Goal: Information Seeking & Learning: Check status

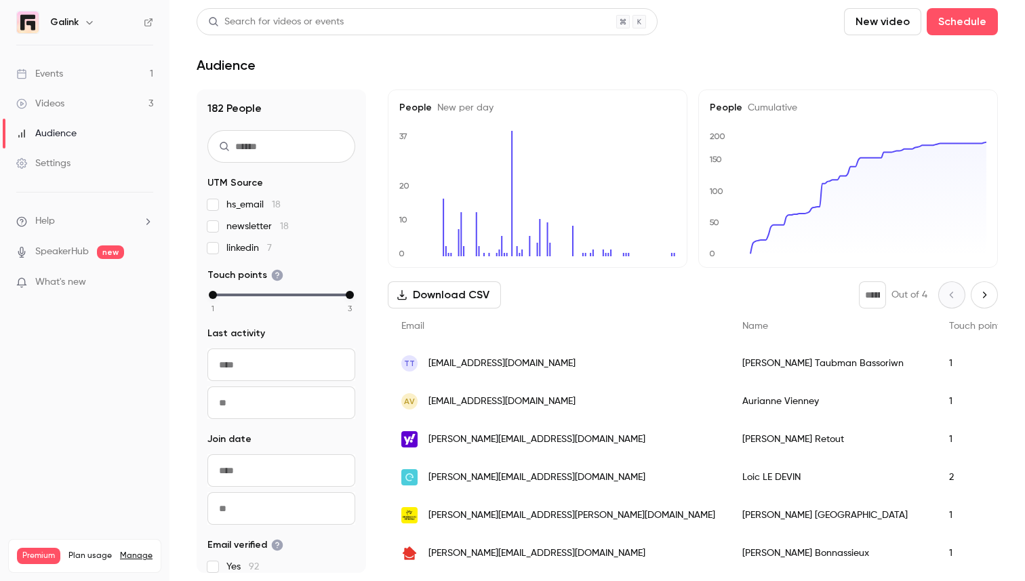
click at [104, 79] on link "Events 1" at bounding box center [84, 74] width 169 height 30
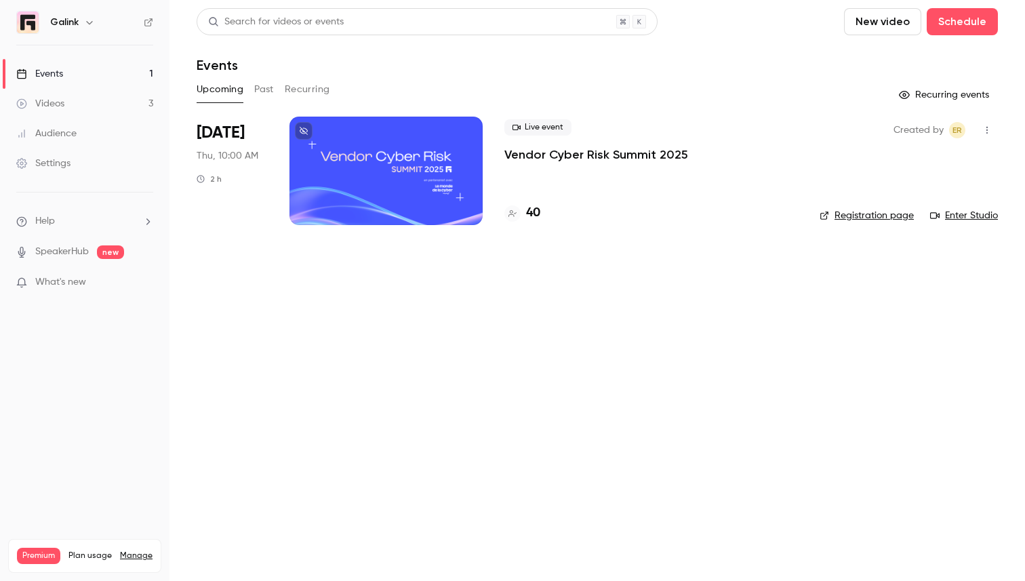
click at [535, 154] on p "Vendor Cyber Risk Summit 2025" at bounding box center [596, 154] width 184 height 16
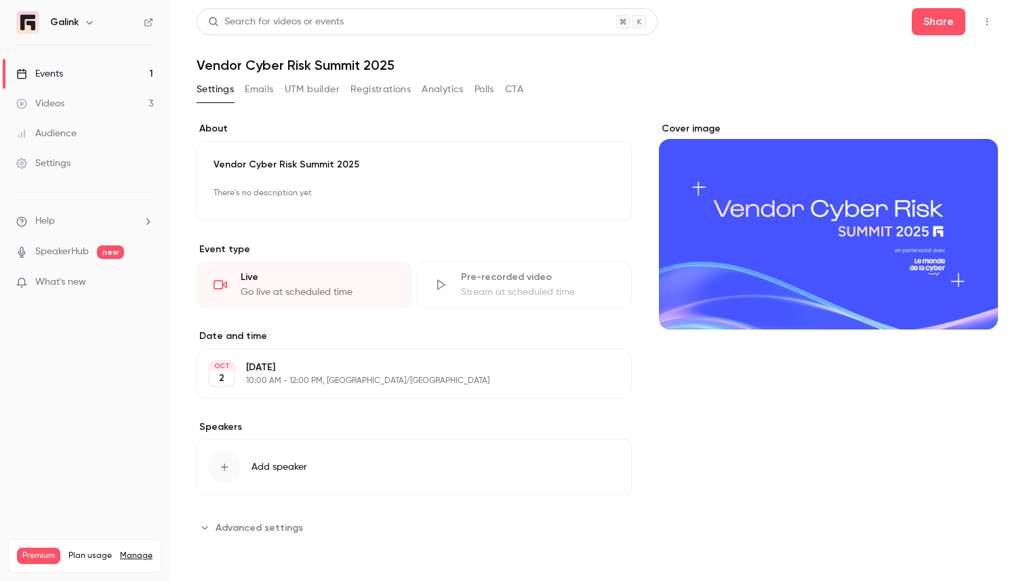
click at [266, 97] on button "Emails" at bounding box center [259, 90] width 28 height 22
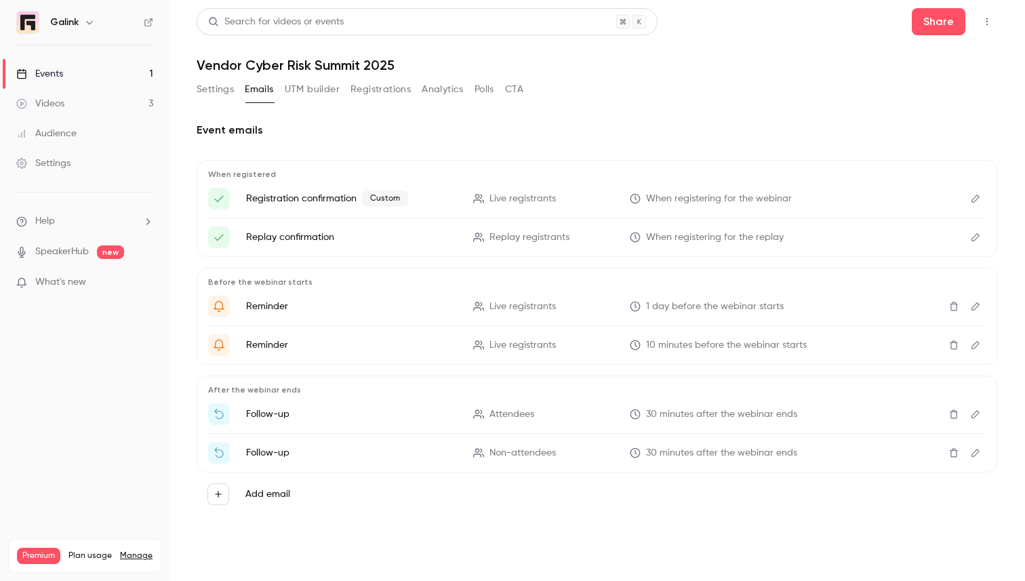
click at [212, 87] on button "Settings" at bounding box center [215, 90] width 37 height 22
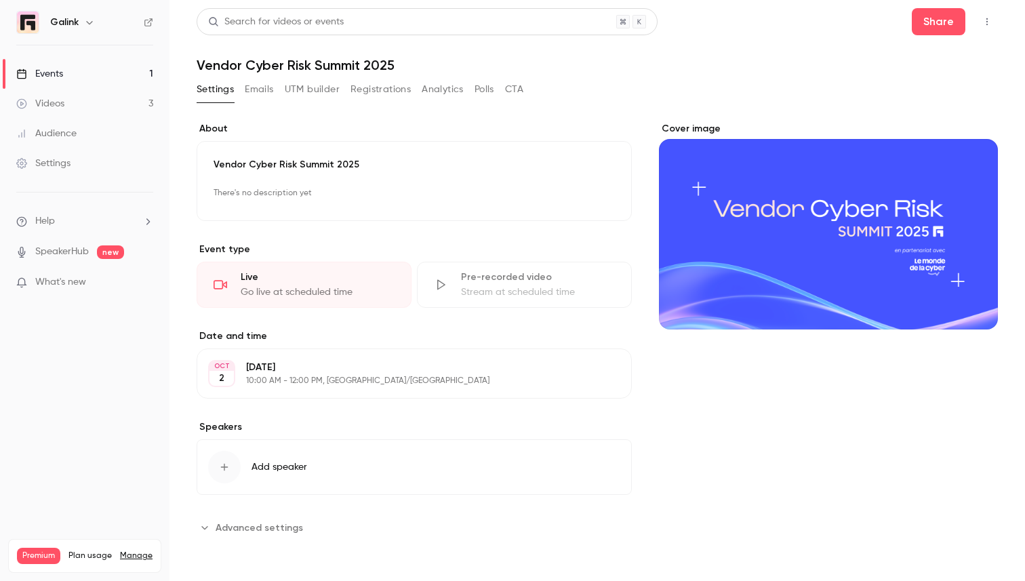
click at [133, 68] on link "Events 1" at bounding box center [84, 74] width 169 height 30
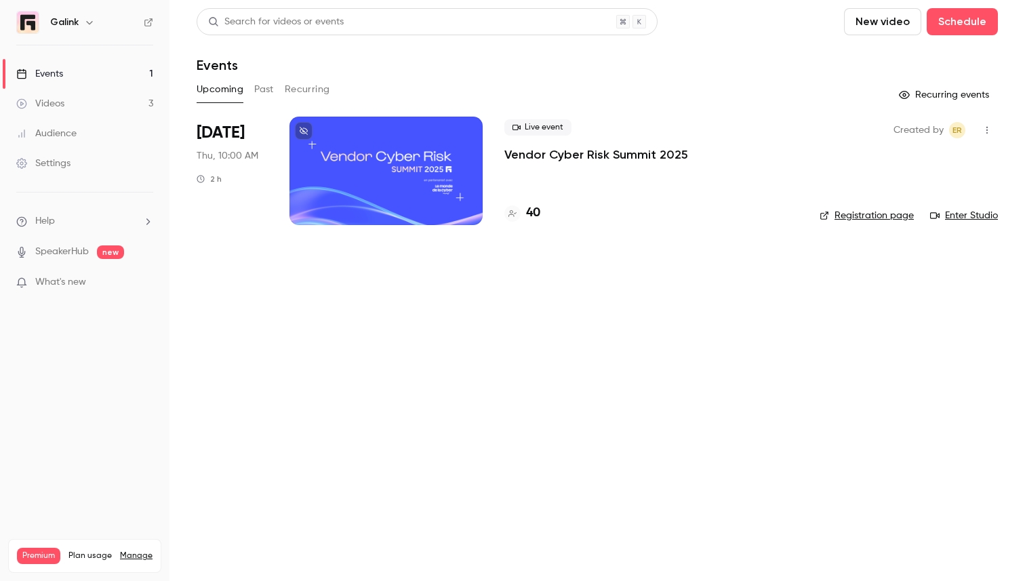
click at [74, 100] on link "Videos 3" at bounding box center [84, 104] width 169 height 30
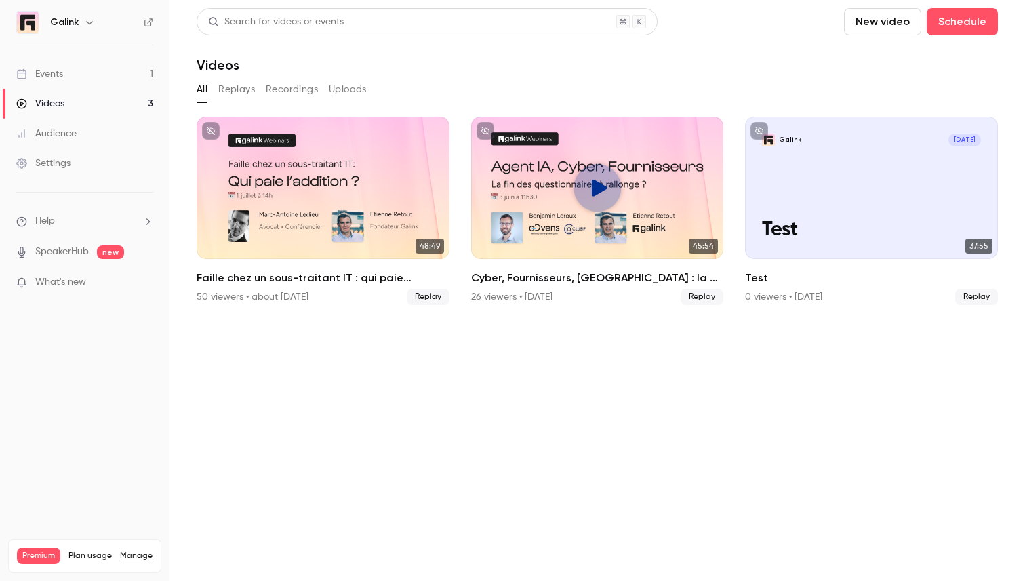
click at [97, 82] on link "Events 1" at bounding box center [84, 74] width 169 height 30
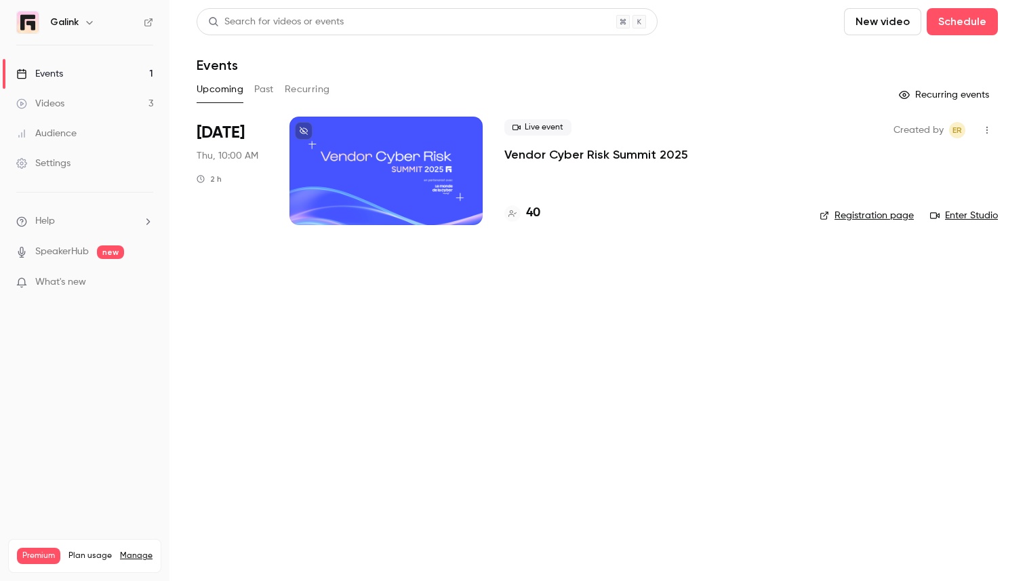
click at [554, 157] on p "Vendor Cyber Risk Summit 2025" at bounding box center [596, 154] width 184 height 16
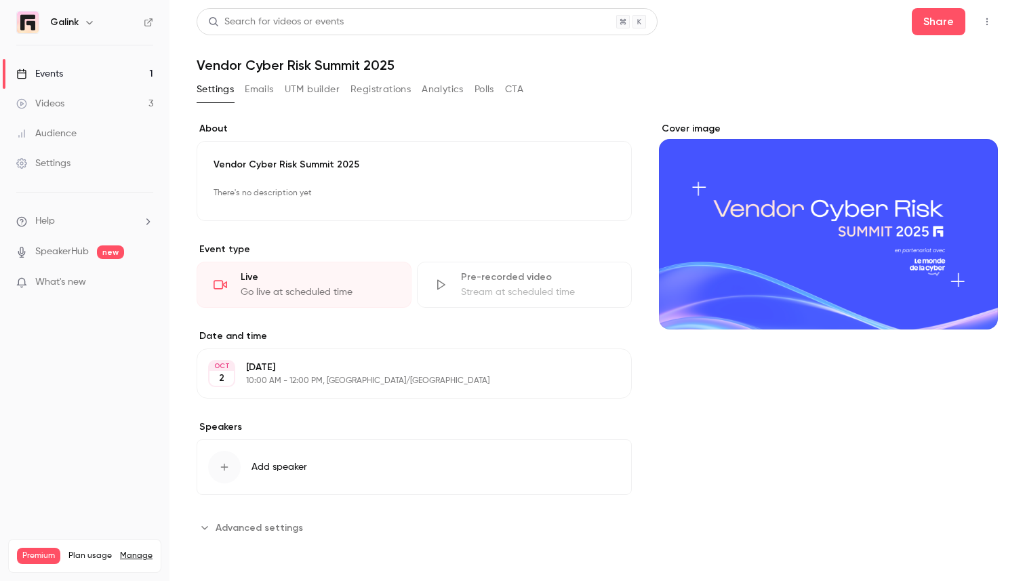
click at [377, 92] on button "Registrations" at bounding box center [380, 90] width 60 height 22
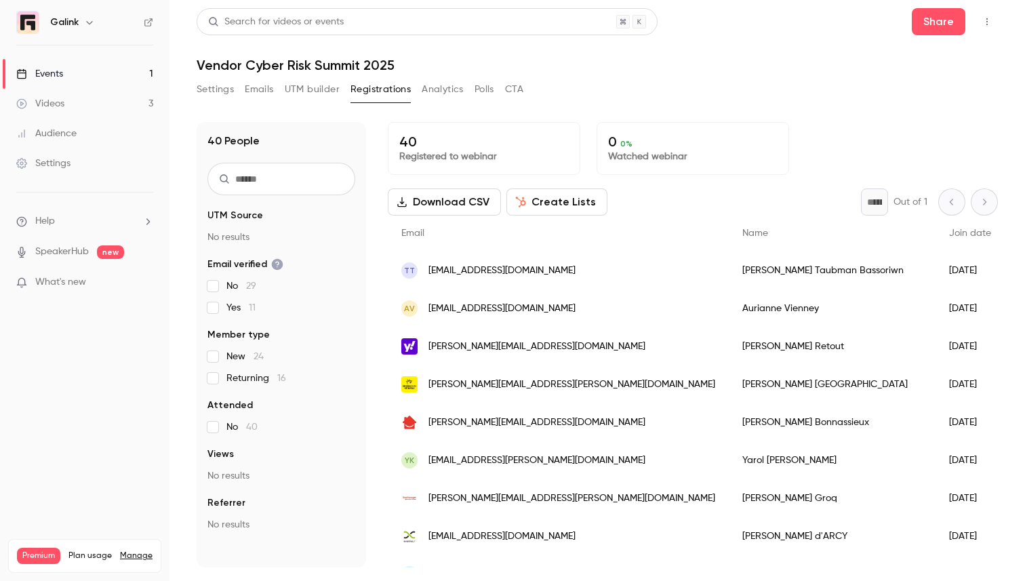
click at [296, 190] on input "text" at bounding box center [281, 179] width 148 height 33
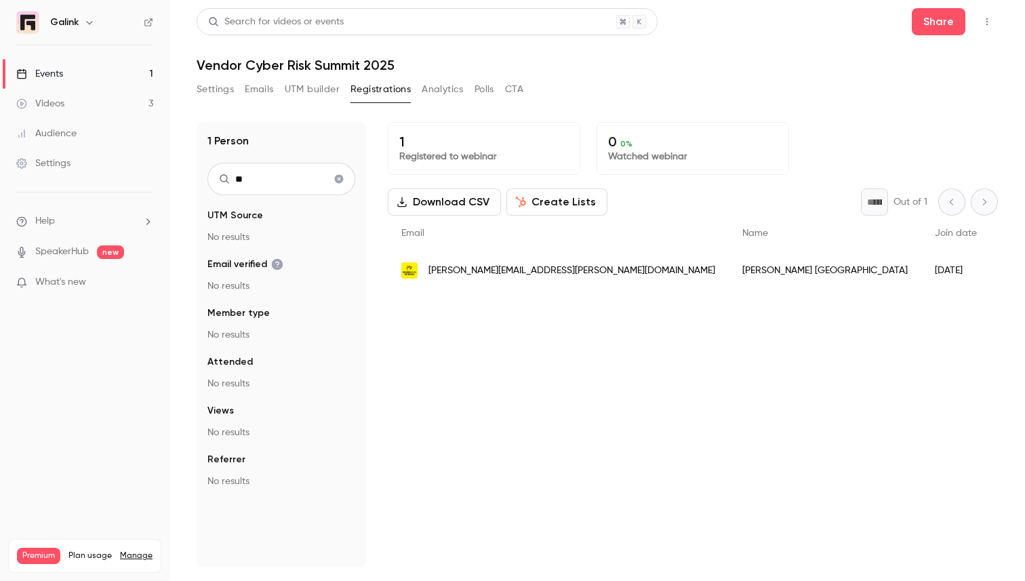
type input "*"
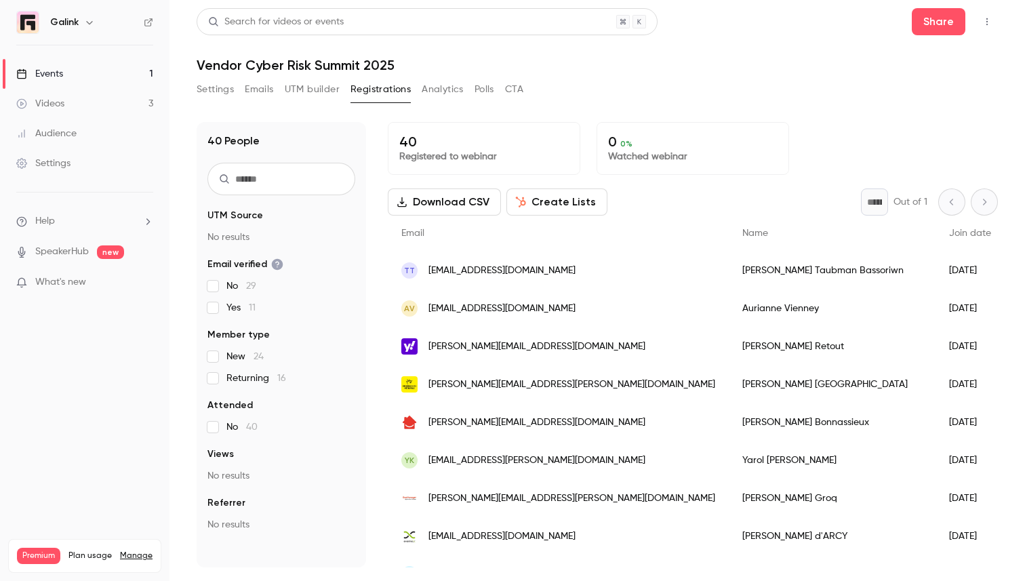
click at [51, 123] on link "Audience" at bounding box center [84, 134] width 169 height 30
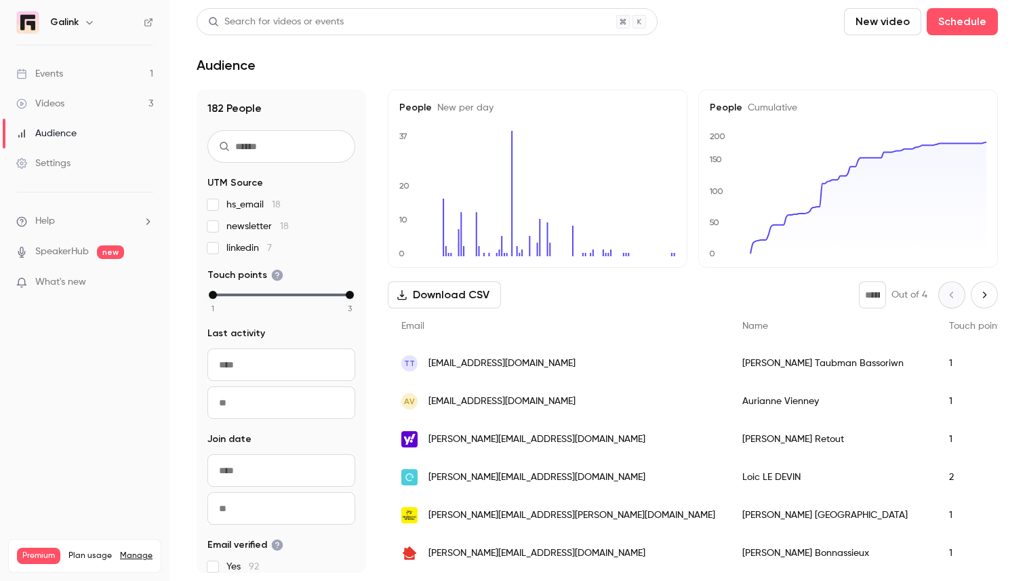
click at [258, 143] on input "text" at bounding box center [281, 146] width 148 height 33
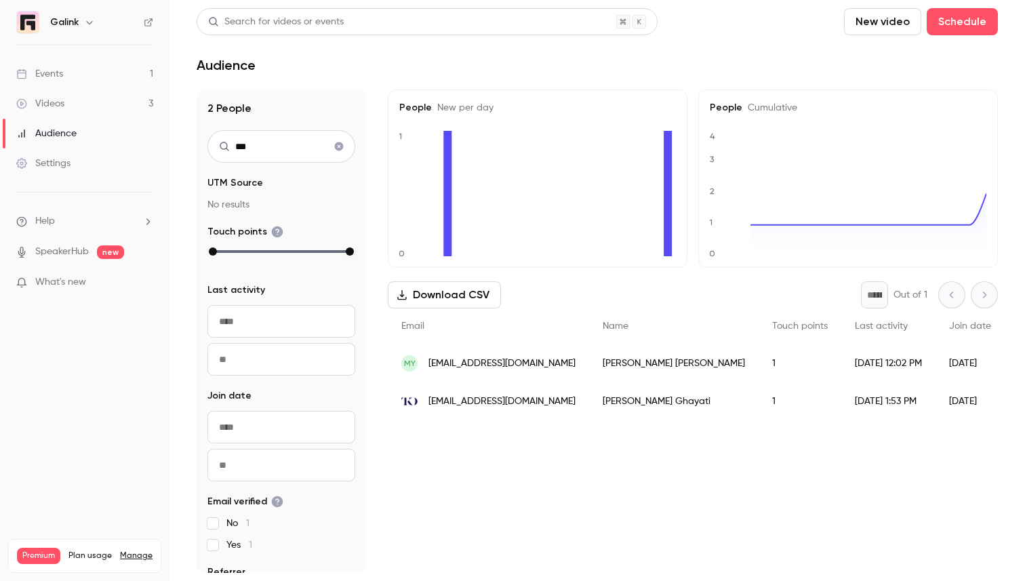
type input "***"
click at [466, 398] on span "[EMAIL_ADDRESS][DOMAIN_NAME]" at bounding box center [501, 401] width 147 height 14
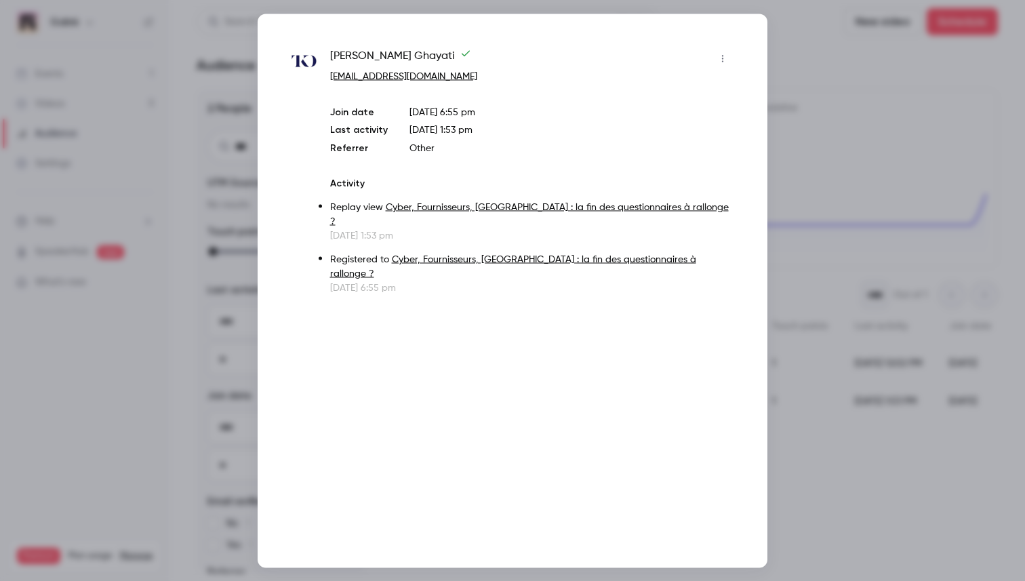
click at [792, 280] on div at bounding box center [512, 290] width 1025 height 581
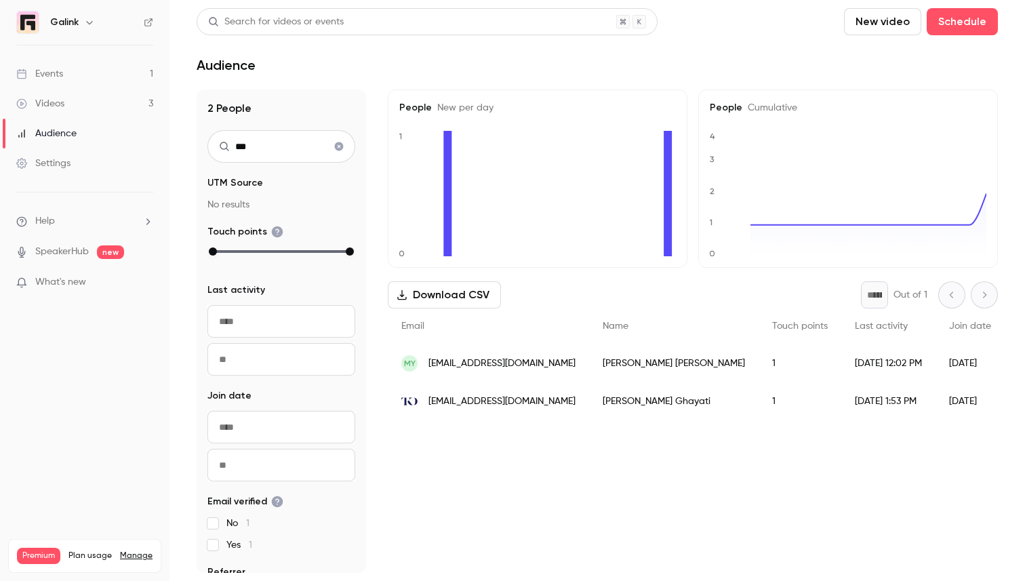
click at [337, 142] on icon "Clear search" at bounding box center [339, 146] width 9 height 9
